Goal: Task Accomplishment & Management: Manage account settings

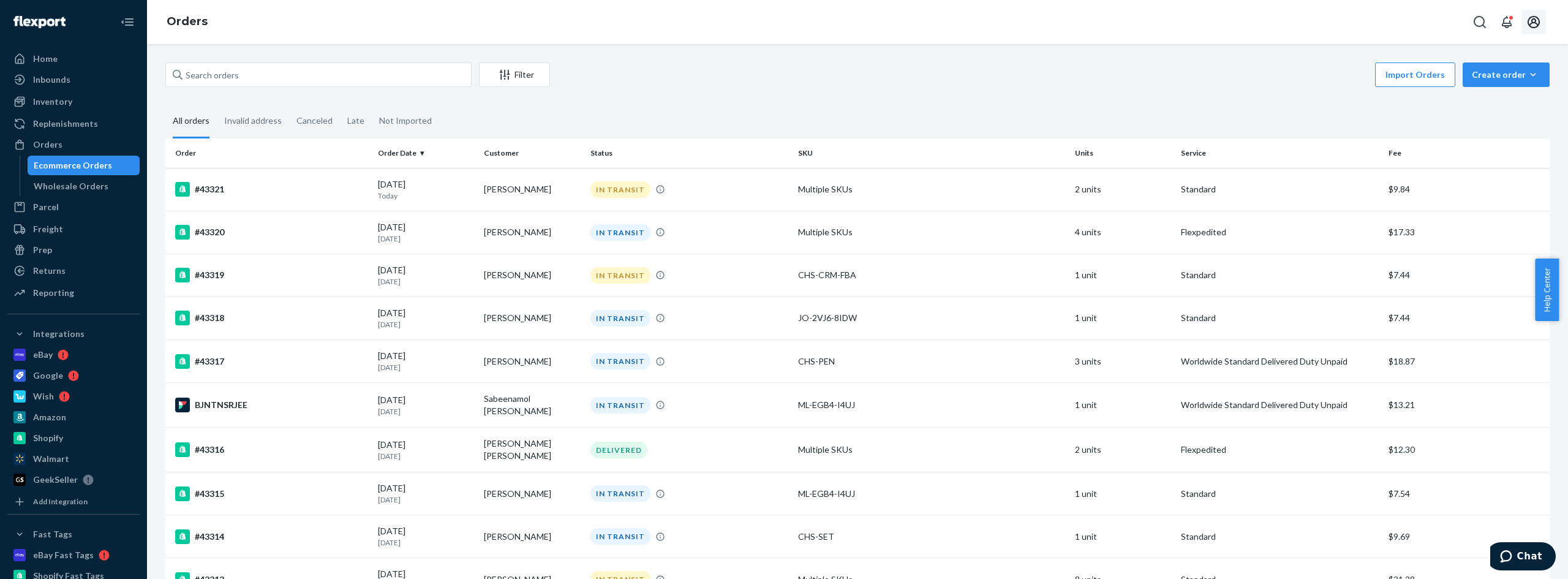
click at [1534, 23] on icon "Open account menu" at bounding box center [1533, 22] width 12 height 12
click at [1478, 121] on div "Log out" at bounding box center [1504, 131] width 92 height 22
